Goal: Task Accomplishment & Management: Use online tool/utility

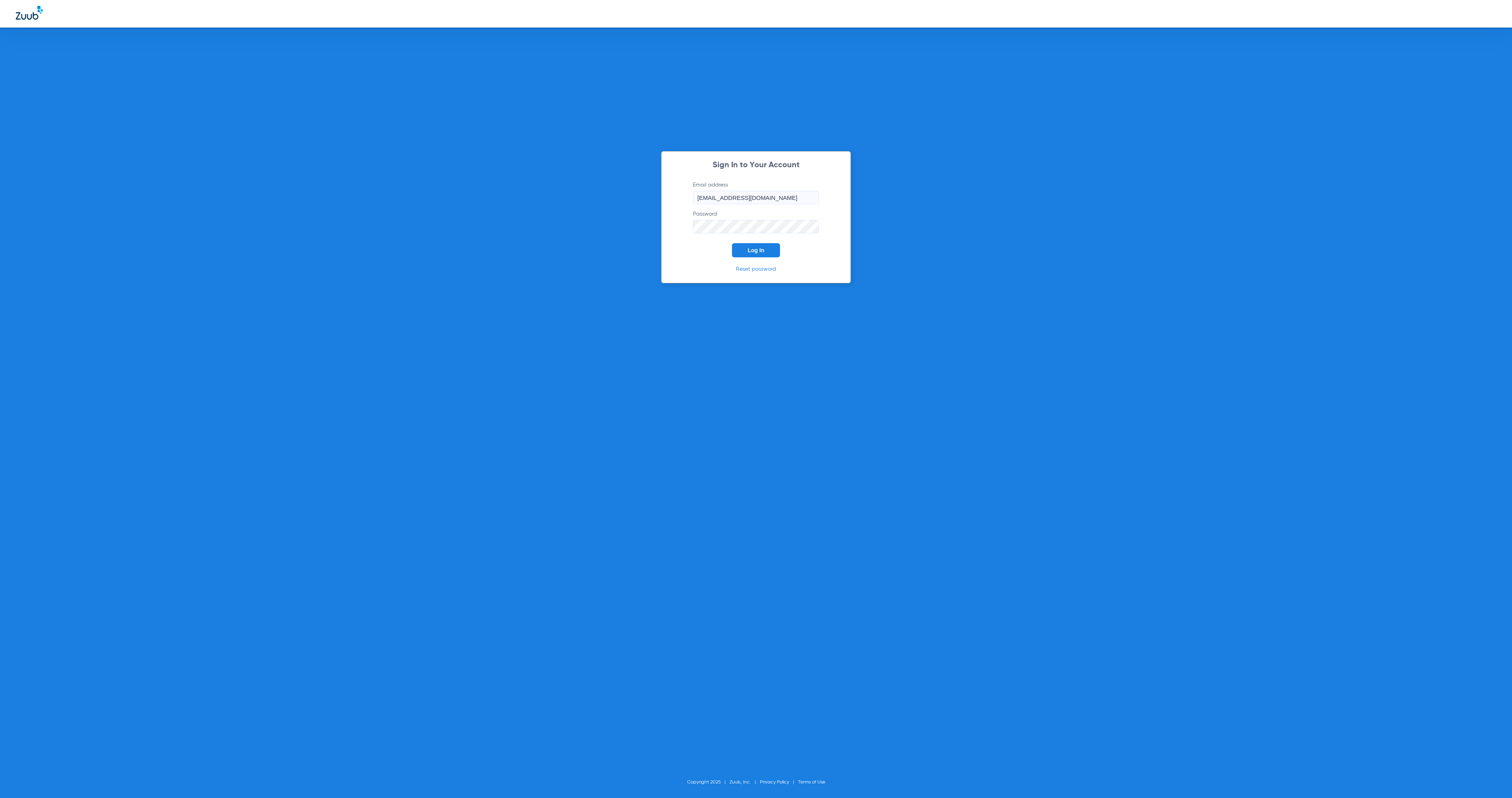
click at [756, 253] on span "Log In" at bounding box center [756, 250] width 17 height 6
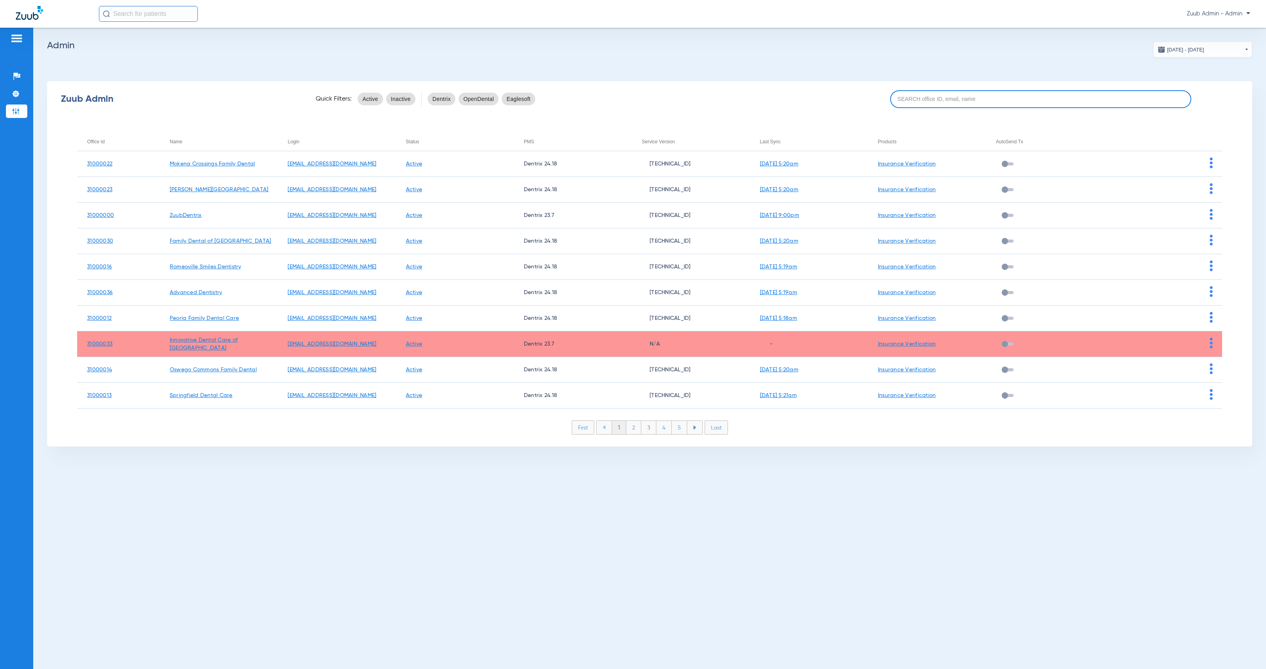
click at [970, 100] on input at bounding box center [1041, 99] width 302 height 18
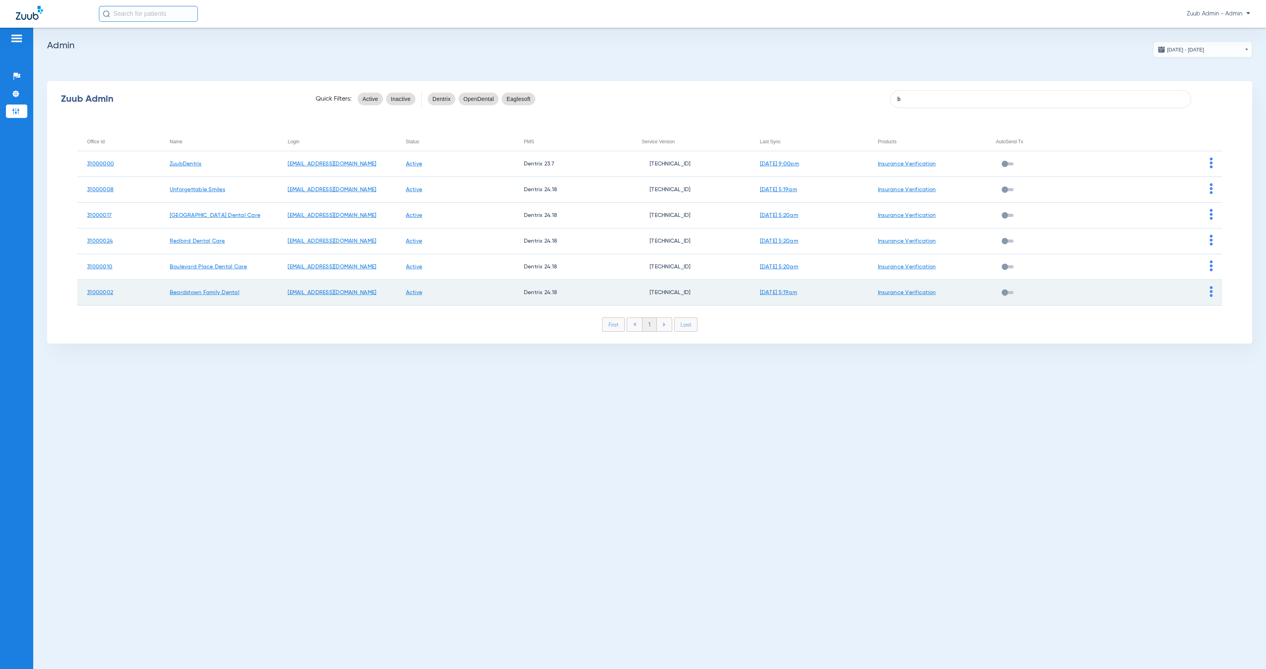
type input "b"
click at [1211, 292] on img at bounding box center [1211, 291] width 3 height 11
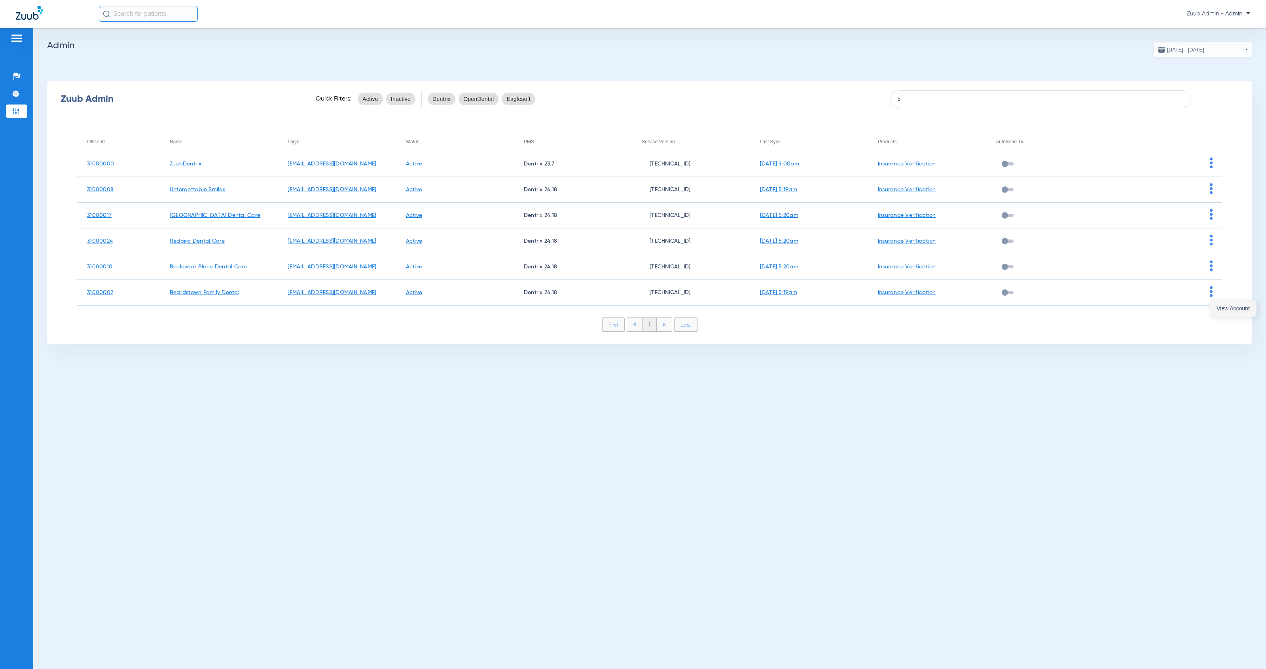
click at [1220, 306] on span "View Account" at bounding box center [1233, 308] width 33 height 6
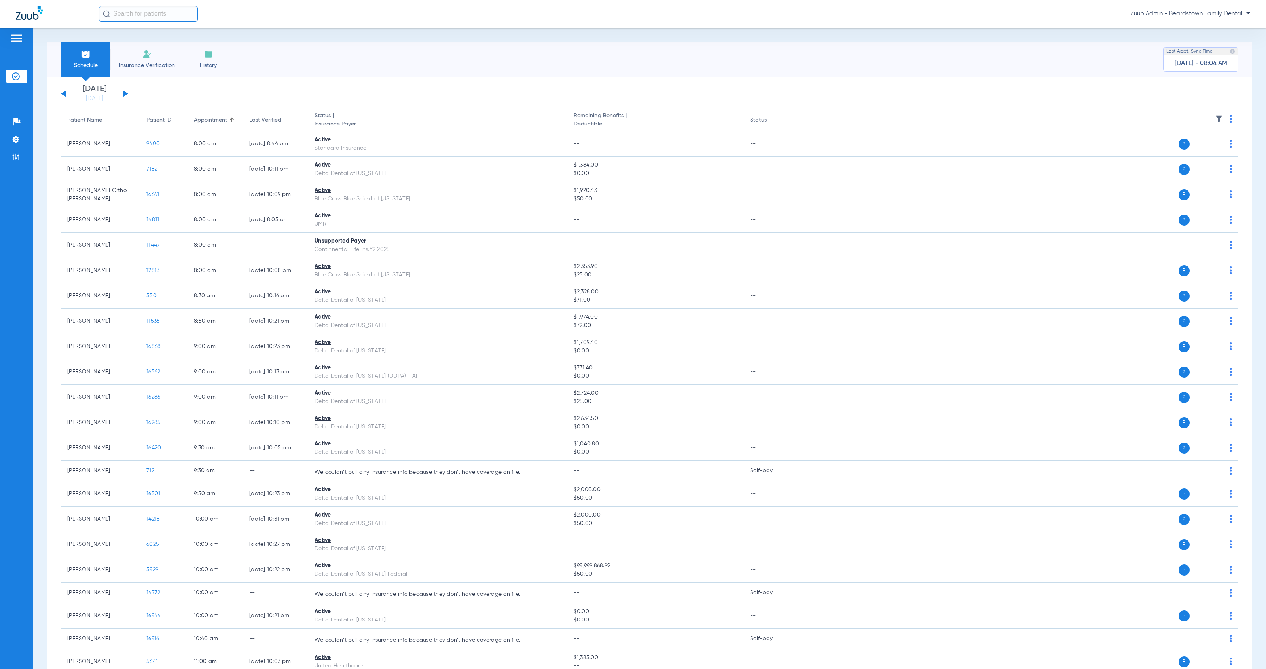
click at [179, 19] on input "text" at bounding box center [148, 14] width 99 height 16
drag, startPoint x: 132, startPoint y: 14, endPoint x: 106, endPoint y: 12, distance: 26.6
click at [106, 12] on div "[PERSON_NAME]" at bounding box center [148, 14] width 99 height 16
type input "[PERSON_NAME]"
click at [146, 53] on span "[PERSON_NAME]" at bounding box center [149, 53] width 90 height 6
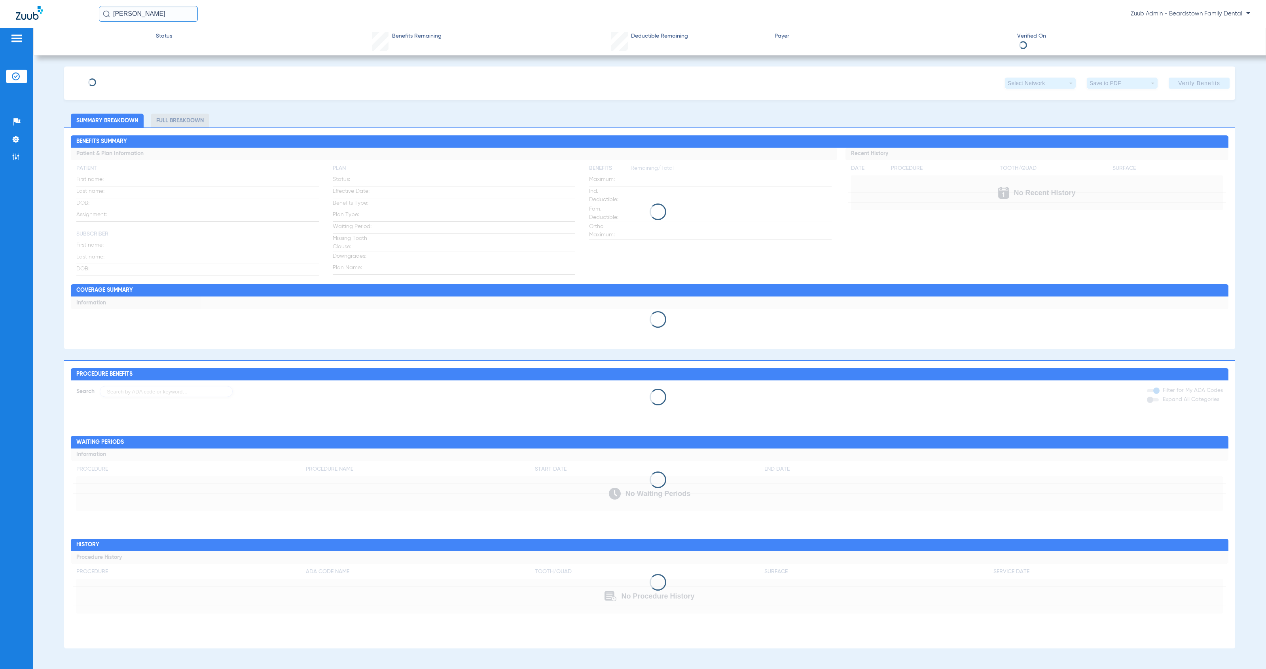
type input "[PERSON_NAME]"
type input "[DATE]"
type input "359822002629"
type input "76415074"
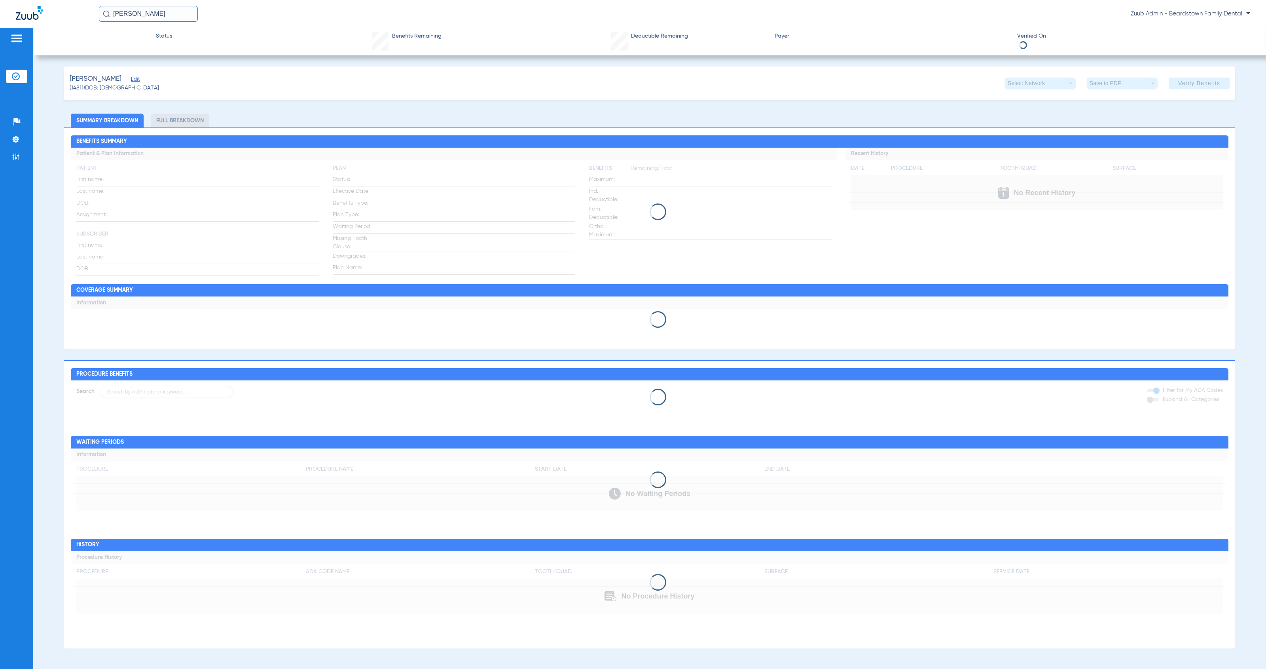
click at [138, 80] on span "Edit" at bounding box center [134, 80] width 7 height 8
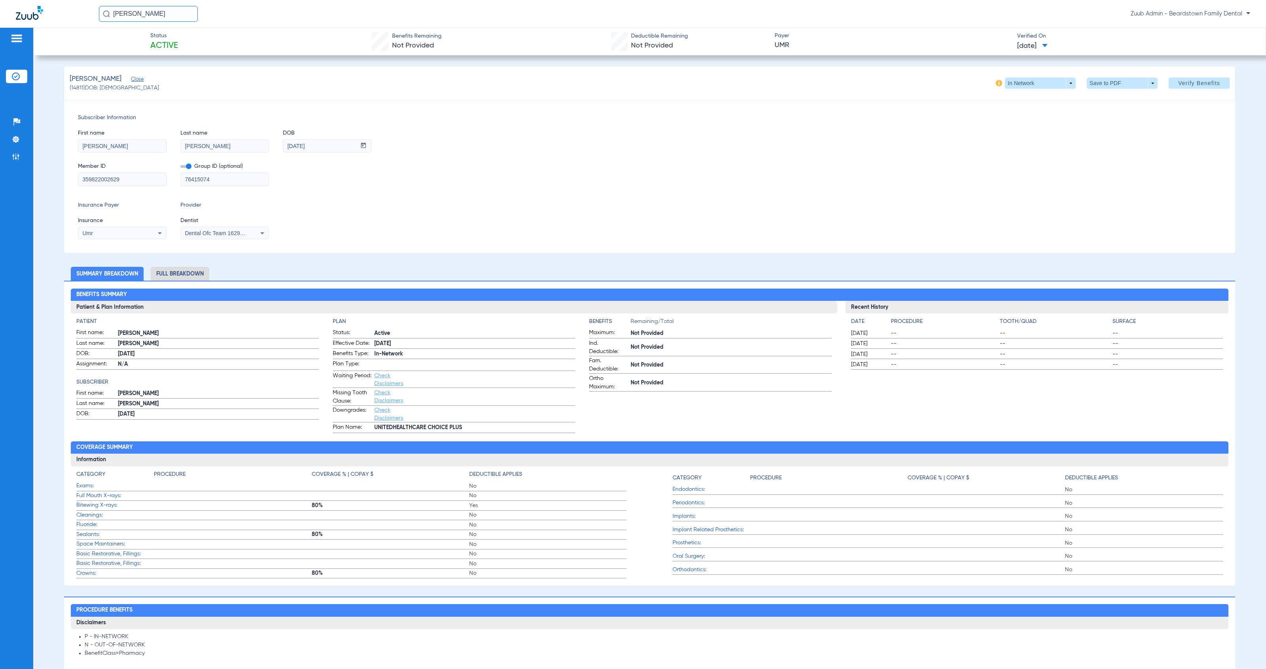
click at [156, 233] on icon at bounding box center [159, 232] width 9 height 9
type input "united h"
click at [158, 260] on mat-option "United Healthcare" at bounding box center [144, 260] width 133 height 13
click at [1181, 87] on span at bounding box center [1199, 83] width 61 height 19
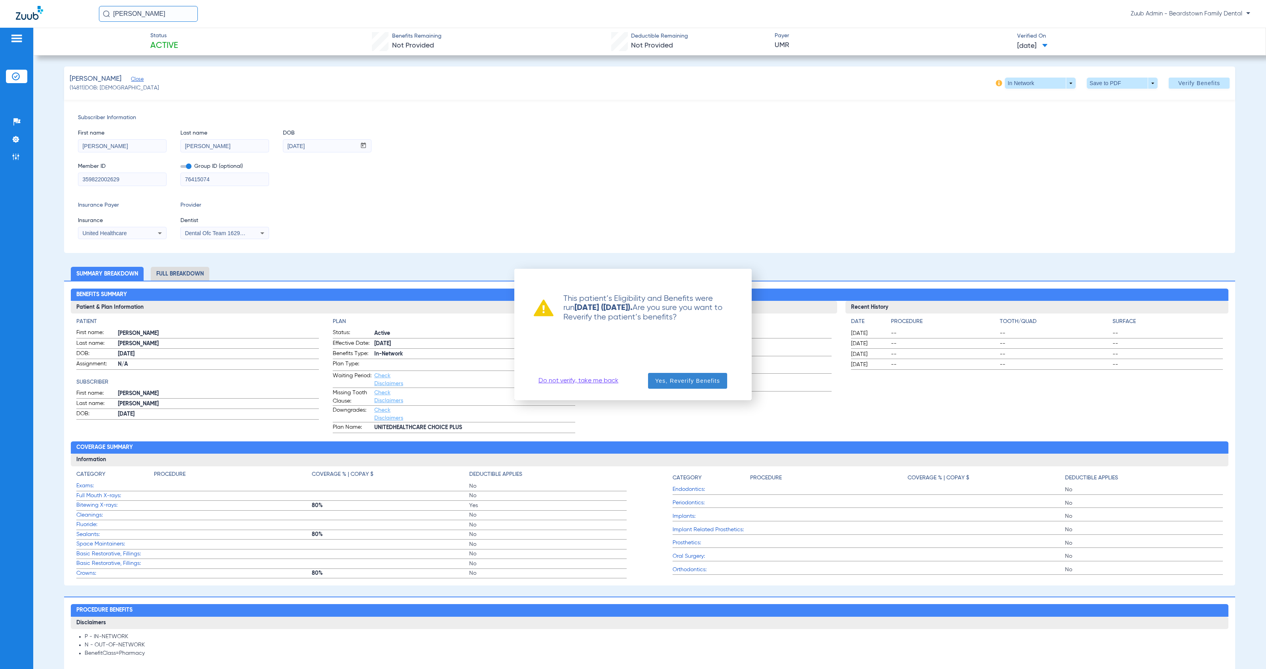
click at [692, 383] on span "Yes, Reverify Benefits" at bounding box center [687, 381] width 65 height 8
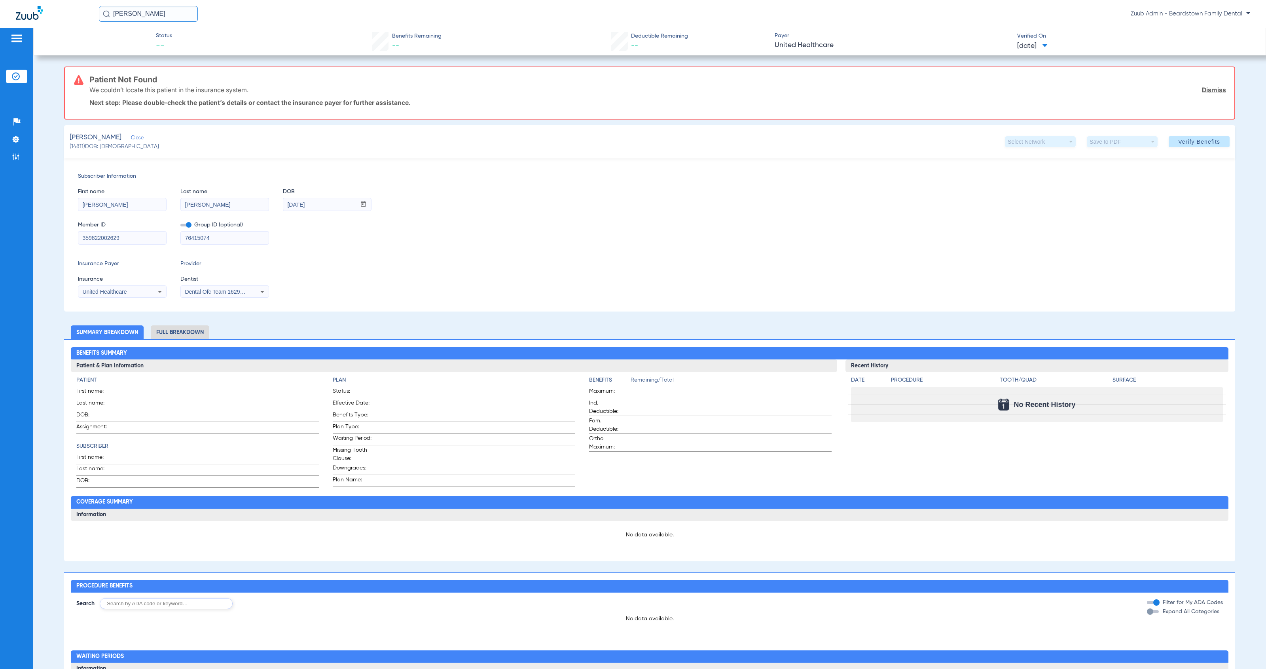
click at [154, 289] on div "United Healthcare" at bounding box center [122, 291] width 88 height 9
type input "umr"
click at [125, 319] on mat-option "Umr" at bounding box center [144, 319] width 133 height 13
click at [1178, 140] on span "Verify Benefits" at bounding box center [1199, 141] width 42 height 6
